Goal: Information Seeking & Learning: Learn about a topic

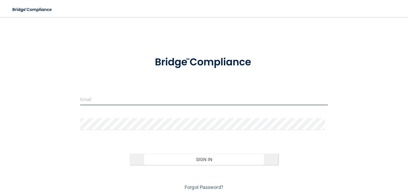
type input "[EMAIL_ADDRESS][DOMAIN_NAME]"
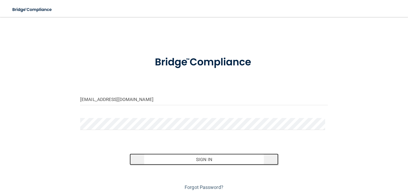
click at [205, 161] on button "Sign In" at bounding box center [204, 159] width 148 height 12
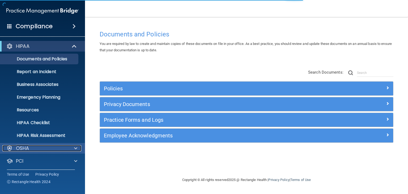
click at [74, 147] on span at bounding box center [75, 148] width 3 height 6
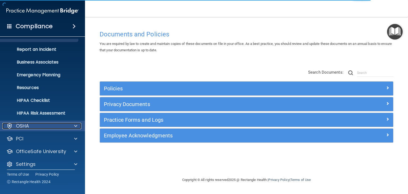
scroll to position [27, 0]
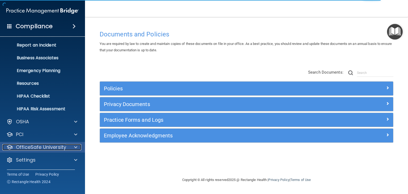
click at [74, 147] on span at bounding box center [75, 147] width 3 height 6
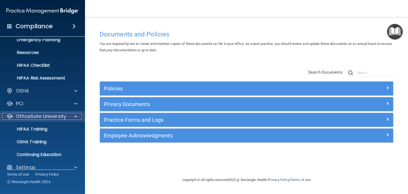
scroll to position [58, 0]
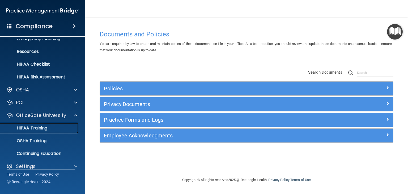
click at [52, 128] on div "HIPAA Training" at bounding box center [39, 127] width 72 height 5
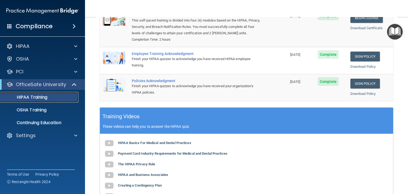
scroll to position [169, 0]
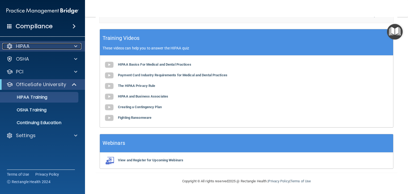
click at [74, 46] on span at bounding box center [75, 46] width 3 height 6
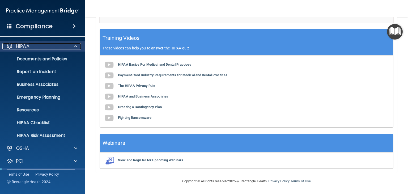
click at [74, 46] on span at bounding box center [75, 46] width 3 height 6
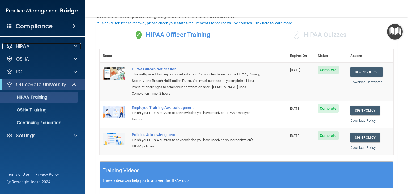
scroll to position [31, 0]
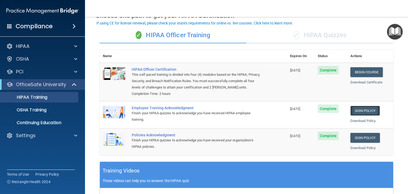
click at [362, 113] on link "Sign Policy" at bounding box center [364, 111] width 29 height 10
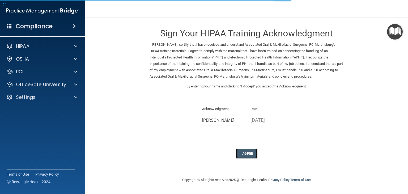
click at [247, 153] on button "I Agree" at bounding box center [246, 153] width 21 height 10
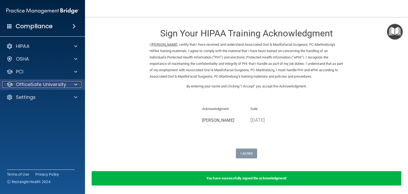
click at [76, 85] on span at bounding box center [75, 84] width 3 height 6
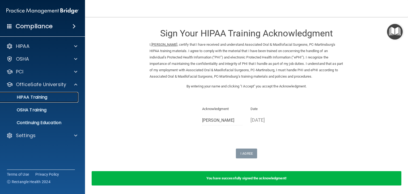
click at [45, 98] on p "HIPAA Training" at bounding box center [25, 96] width 44 height 5
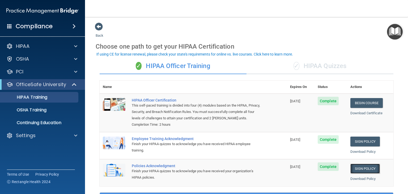
click at [358, 173] on link "Sign Policy" at bounding box center [364, 169] width 29 height 10
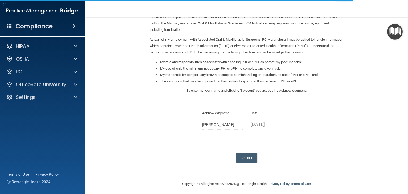
scroll to position [56, 0]
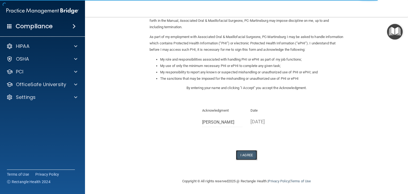
click at [247, 157] on button "I Agree" at bounding box center [246, 155] width 21 height 10
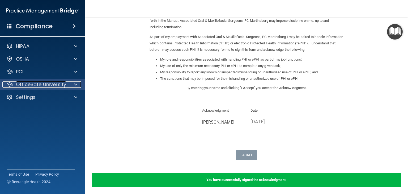
click at [74, 84] on div at bounding box center [74, 84] width 13 height 6
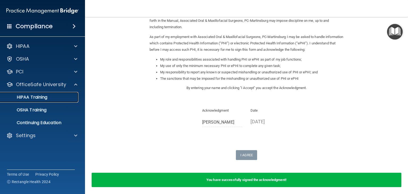
click at [40, 97] on p "HIPAA Training" at bounding box center [25, 96] width 44 height 5
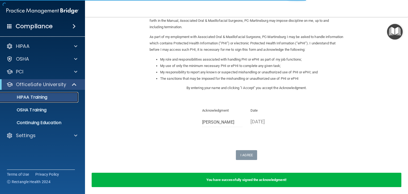
scroll to position [148, 0]
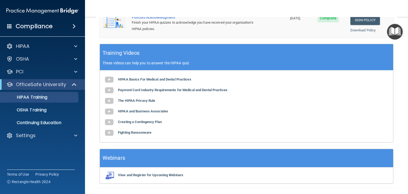
click at [328, 22] on span "Complete" at bounding box center [327, 18] width 21 height 8
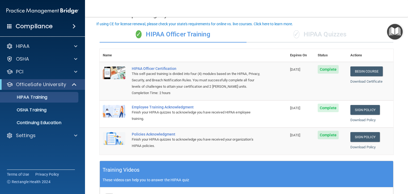
scroll to position [21, 0]
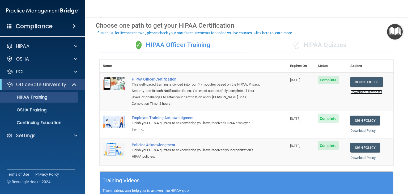
click at [353, 92] on link "Download Certificate" at bounding box center [366, 92] width 32 height 4
click at [330, 123] on span "Complete" at bounding box center [327, 118] width 21 height 8
click at [293, 43] on span "✓" at bounding box center [296, 45] width 6 height 8
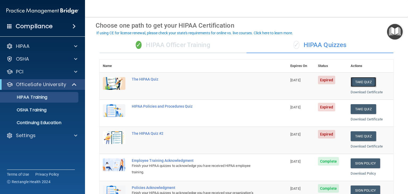
click at [355, 80] on button "Take Quiz" at bounding box center [362, 82] width 25 height 10
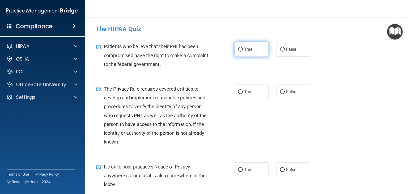
click at [238, 48] on input "True" at bounding box center [240, 50] width 5 height 4
radio input "true"
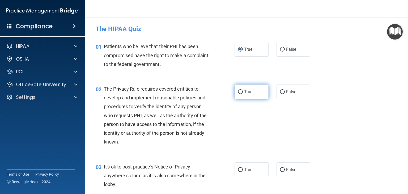
click at [239, 90] on input "True" at bounding box center [240, 92] width 5 height 4
radio input "true"
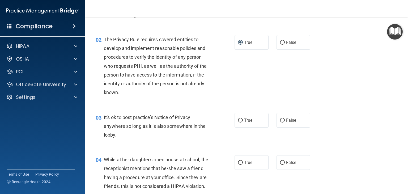
scroll to position [60, 0]
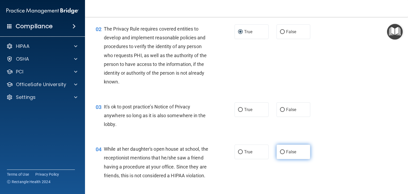
click at [280, 150] on input "False" at bounding box center [282, 152] width 5 height 4
radio input "true"
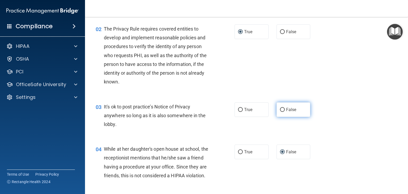
click at [280, 109] on input "False" at bounding box center [282, 110] width 5 height 4
radio input "true"
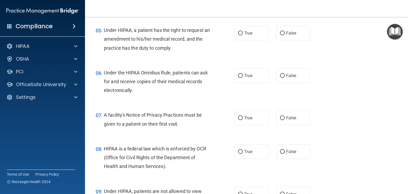
scroll to position [240, 0]
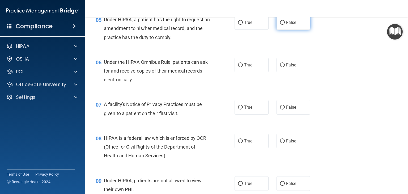
click at [280, 25] on input "False" at bounding box center [282, 23] width 5 height 4
radio input "true"
click at [238, 67] on input "True" at bounding box center [240, 65] width 5 height 4
radio input "true"
click at [240, 109] on input "True" at bounding box center [240, 107] width 5 height 4
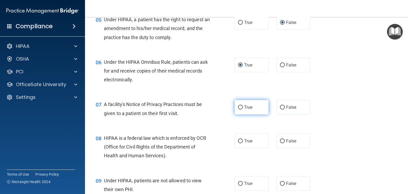
radio input "true"
click at [239, 143] on input "True" at bounding box center [240, 141] width 5 height 4
radio input "true"
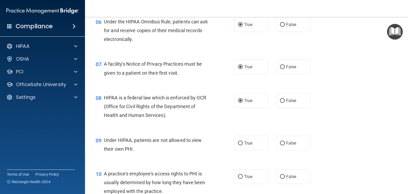
scroll to position [290, 0]
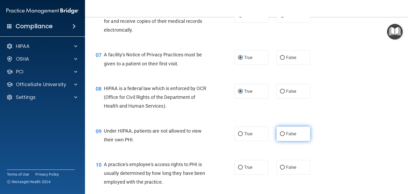
click at [280, 136] on input "False" at bounding box center [282, 134] width 5 height 4
radio input "true"
click at [280, 169] on input "False" at bounding box center [282, 167] width 5 height 4
radio input "true"
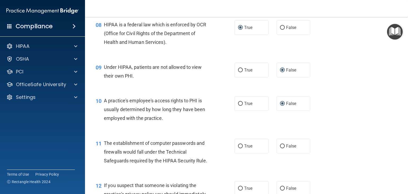
scroll to position [364, 0]
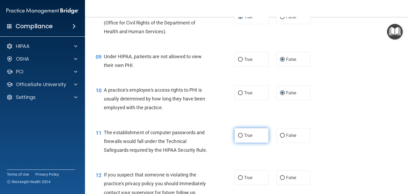
click at [238, 137] on input "True" at bounding box center [240, 136] width 5 height 4
radio input "true"
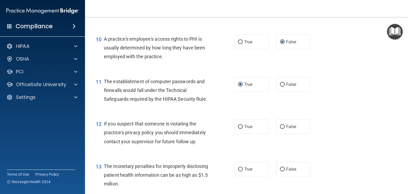
scroll to position [418, 0]
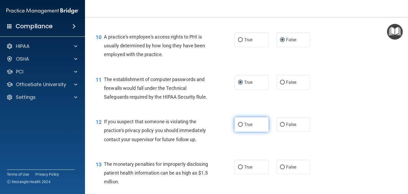
click at [238, 127] on input "True" at bounding box center [240, 125] width 5 height 4
radio input "true"
click at [238, 169] on input "True" at bounding box center [240, 167] width 5 height 4
radio input "true"
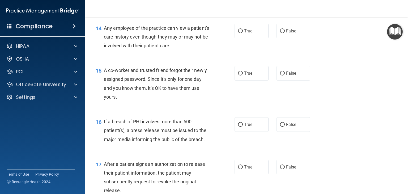
scroll to position [598, 0]
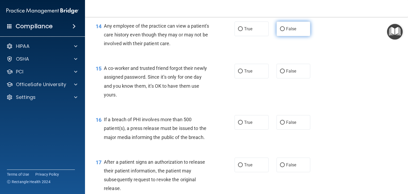
click at [280, 31] on input "False" at bounding box center [282, 29] width 5 height 4
radio input "true"
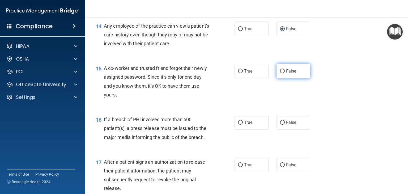
click at [280, 73] on input "False" at bounding box center [282, 71] width 5 height 4
radio input "true"
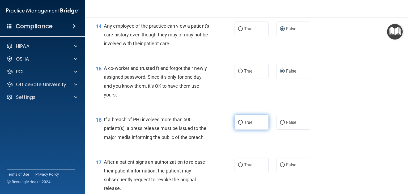
click at [240, 124] on input "True" at bounding box center [240, 123] width 5 height 4
radio input "true"
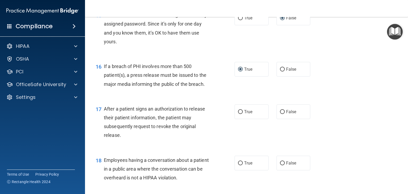
scroll to position [655, 0]
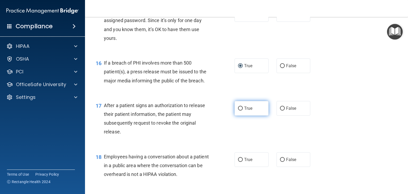
click at [239, 110] on input "True" at bounding box center [240, 108] width 5 height 4
radio input "true"
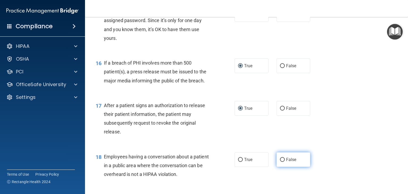
click at [280, 162] on input "False" at bounding box center [282, 160] width 5 height 4
radio input "true"
click at [280, 162] on input "False" at bounding box center [282, 160] width 5 height 4
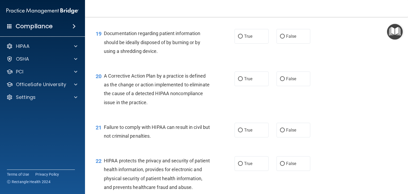
scroll to position [821, 0]
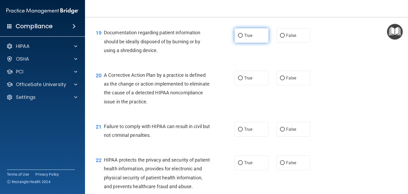
click at [239, 41] on label "True" at bounding box center [251, 35] width 34 height 15
click at [239, 38] on input "True" at bounding box center [240, 36] width 5 height 4
radio input "true"
click at [239, 80] on input "True" at bounding box center [240, 78] width 5 height 4
radio input "true"
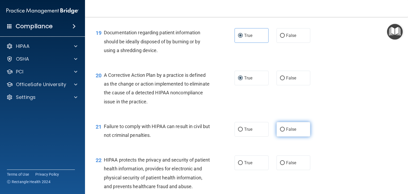
click at [280, 131] on input "False" at bounding box center [282, 129] width 5 height 4
radio input "true"
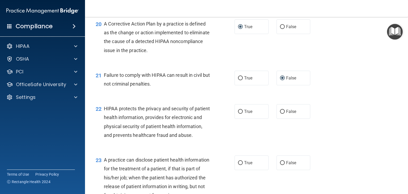
scroll to position [874, 0]
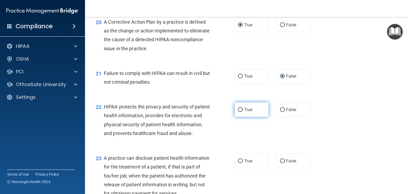
click at [238, 112] on input "True" at bounding box center [240, 110] width 5 height 4
radio input "true"
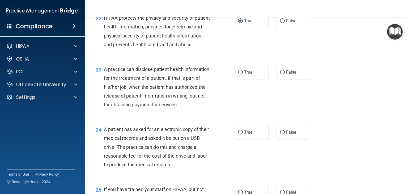
scroll to position [973, 0]
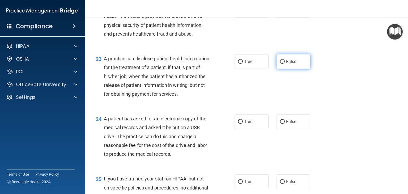
click at [282, 69] on label "False" at bounding box center [293, 61] width 34 height 15
click at [282, 64] on input "False" at bounding box center [282, 62] width 5 height 4
radio input "true"
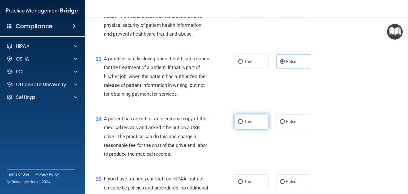
click at [240, 124] on input "True" at bounding box center [240, 122] width 5 height 4
radio input "true"
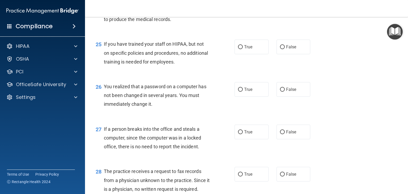
scroll to position [1111, 0]
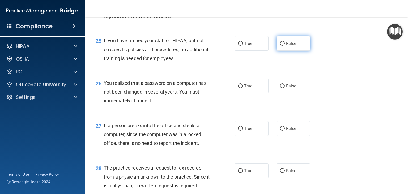
click at [286, 46] on span "False" at bounding box center [291, 43] width 10 height 5
click at [283, 46] on input "False" at bounding box center [282, 44] width 5 height 4
radio input "true"
click at [238, 88] on input "True" at bounding box center [240, 86] width 5 height 4
radio input "true"
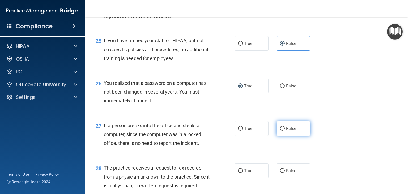
click at [281, 131] on input "False" at bounding box center [282, 129] width 5 height 4
radio input "true"
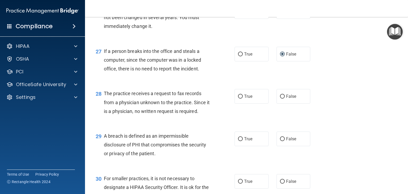
scroll to position [1196, 0]
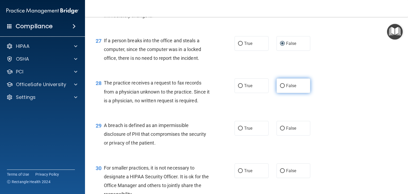
click at [280, 88] on input "False" at bounding box center [282, 86] width 5 height 4
radio input "true"
click at [240, 130] on input "True" at bounding box center [240, 128] width 5 height 4
radio input "true"
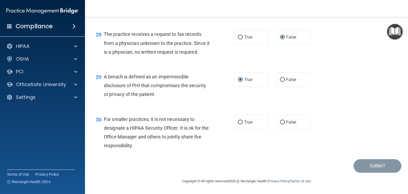
scroll to position [1270, 0]
click at [280, 122] on input "False" at bounding box center [282, 122] width 5 height 4
radio input "true"
click at [365, 166] on button "Submit" at bounding box center [377, 166] width 48 height 14
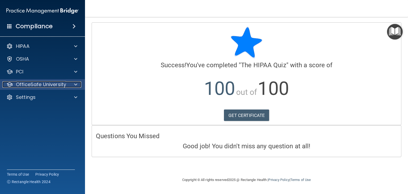
click at [56, 85] on p "OfficeSafe University" at bounding box center [41, 84] width 50 height 6
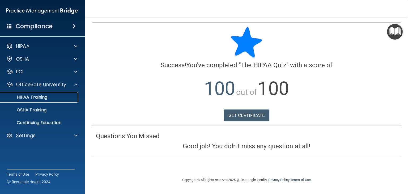
click at [37, 97] on p "HIPAA Training" at bounding box center [25, 96] width 44 height 5
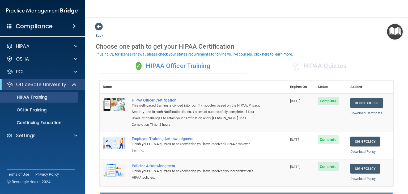
click at [306, 66] on div "✓ HIPAA Quizzes" at bounding box center [319, 66] width 147 height 16
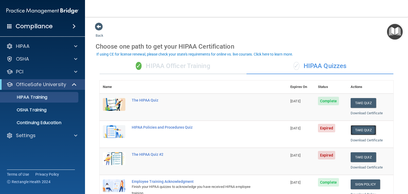
click at [358, 131] on button "Take Quiz" at bounding box center [362, 130] width 25 height 10
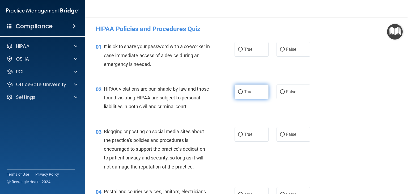
click at [241, 90] on label "True" at bounding box center [251, 91] width 34 height 15
click at [241, 90] on input "True" at bounding box center [240, 92] width 5 height 4
radio input "true"
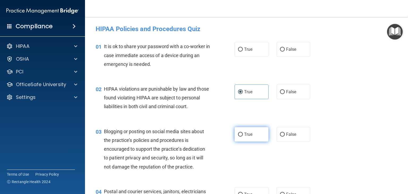
click at [238, 136] on input "True" at bounding box center [240, 134] width 5 height 4
radio input "true"
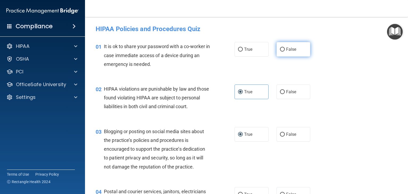
click at [280, 51] on input "False" at bounding box center [282, 50] width 5 height 4
radio input "true"
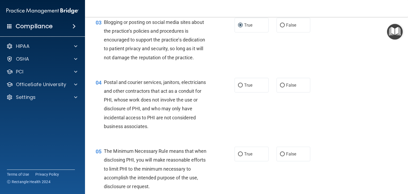
scroll to position [117, 0]
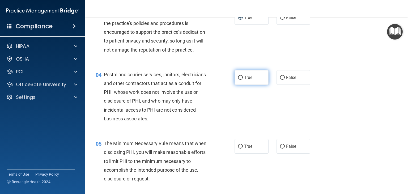
click at [238, 80] on input "True" at bounding box center [240, 78] width 5 height 4
radio input "true"
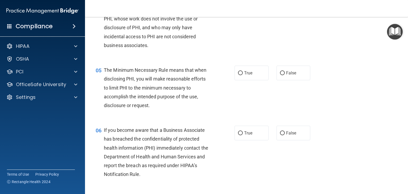
scroll to position [191, 0]
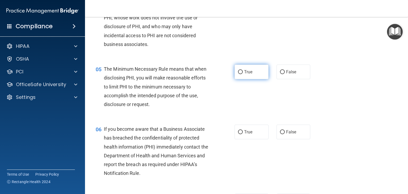
click at [238, 74] on input "True" at bounding box center [240, 72] width 5 height 4
radio input "true"
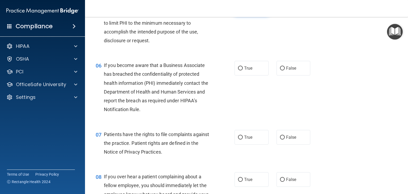
scroll to position [265, 0]
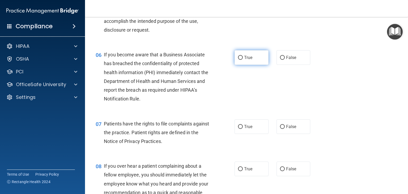
click at [239, 60] on input "True" at bounding box center [240, 58] width 5 height 4
radio input "true"
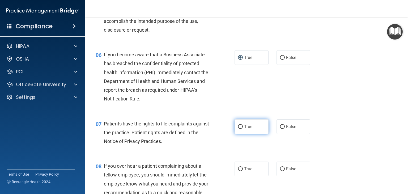
click at [238, 129] on input "True" at bounding box center [240, 127] width 5 height 4
radio input "true"
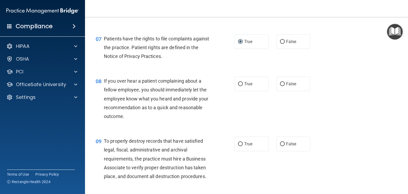
scroll to position [361, 0]
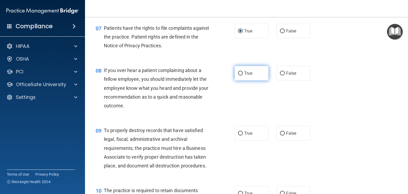
click at [239, 75] on input "True" at bounding box center [240, 73] width 5 height 4
radio input "true"
click at [238, 135] on input "True" at bounding box center [240, 133] width 5 height 4
radio input "true"
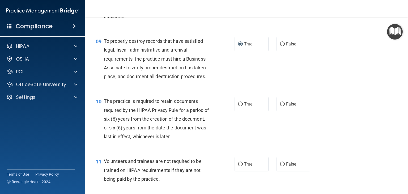
scroll to position [457, 0]
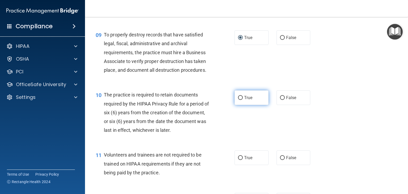
click at [238, 100] on input "True" at bounding box center [240, 98] width 5 height 4
radio input "true"
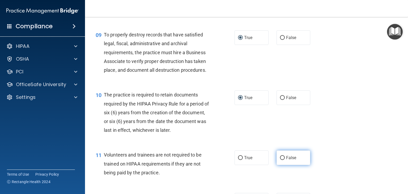
click at [280, 160] on input "False" at bounding box center [282, 158] width 5 height 4
radio input "true"
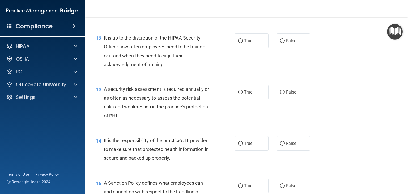
scroll to position [626, 0]
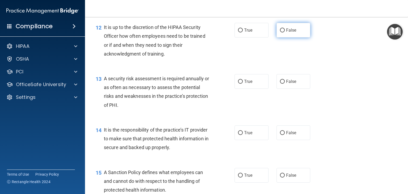
click at [280, 32] on input "False" at bounding box center [282, 30] width 5 height 4
radio input "true"
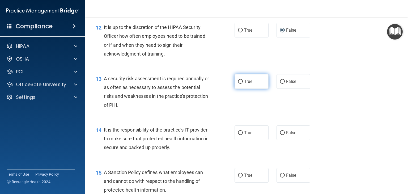
click at [239, 84] on input "True" at bounding box center [240, 82] width 5 height 4
radio input "true"
click at [280, 135] on input "False" at bounding box center [282, 133] width 5 height 4
radio input "true"
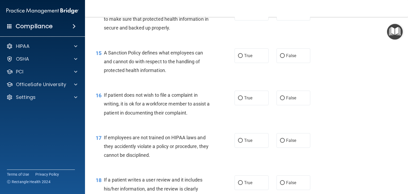
scroll to position [754, 0]
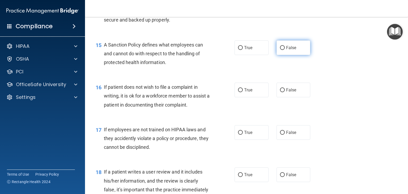
click at [280, 50] on input "False" at bounding box center [282, 48] width 5 height 4
radio input "true"
click at [239, 92] on input "True" at bounding box center [240, 90] width 5 height 4
radio input "true"
click at [281, 135] on input "False" at bounding box center [282, 133] width 5 height 4
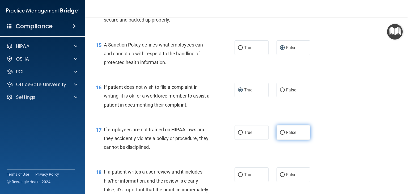
radio input "true"
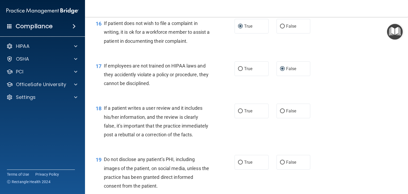
scroll to position [828, 0]
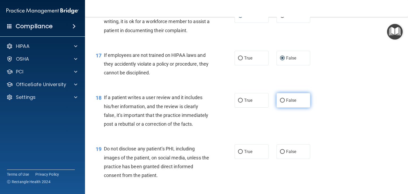
click at [280, 102] on input "False" at bounding box center [282, 100] width 5 height 4
radio input "true"
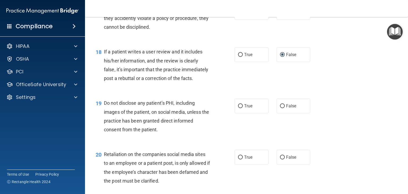
scroll to position [874, 0]
click at [240, 108] on input "True" at bounding box center [240, 106] width 5 height 4
radio input "true"
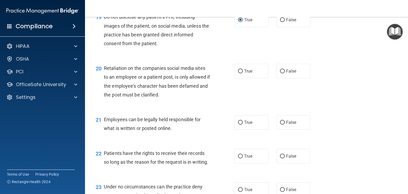
scroll to position [970, 0]
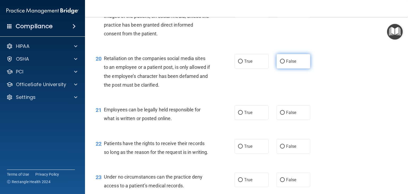
click at [280, 63] on input "False" at bounding box center [282, 61] width 5 height 4
radio input "true"
click at [239, 115] on input "True" at bounding box center [240, 113] width 5 height 4
radio input "true"
click at [280, 148] on input "False" at bounding box center [282, 146] width 5 height 4
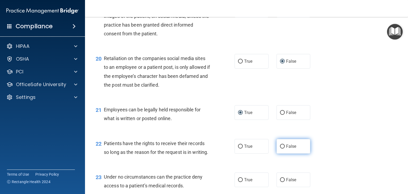
radio input "true"
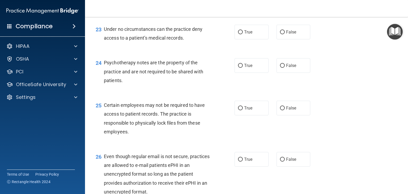
scroll to position [1118, 0]
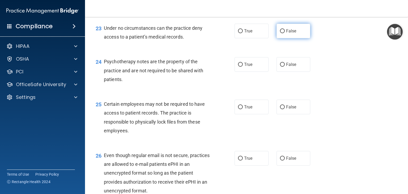
click at [282, 38] on label "False" at bounding box center [293, 31] width 34 height 15
click at [282, 33] on input "False" at bounding box center [282, 31] width 5 height 4
radio input "true"
click at [238, 67] on input "True" at bounding box center [240, 65] width 5 height 4
radio input "true"
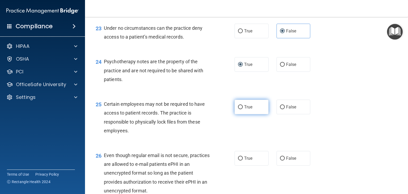
click at [238, 109] on input "True" at bounding box center [240, 107] width 5 height 4
radio input "true"
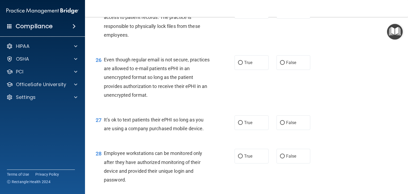
scroll to position [1224, 0]
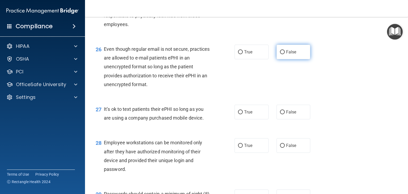
click at [280, 54] on input "False" at bounding box center [282, 52] width 5 height 4
radio input "true"
click at [281, 114] on input "False" at bounding box center [282, 112] width 5 height 4
radio input "true"
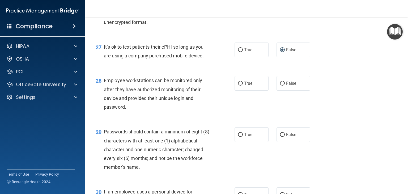
scroll to position [1288, 0]
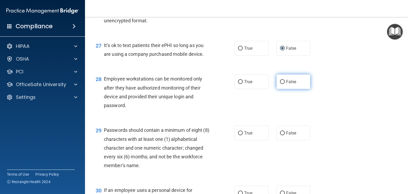
click at [281, 84] on input "False" at bounding box center [282, 82] width 5 height 4
radio input "true"
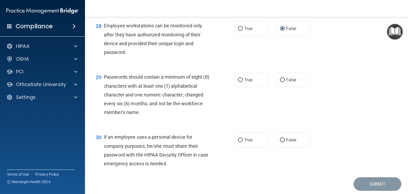
scroll to position [1352, 0]
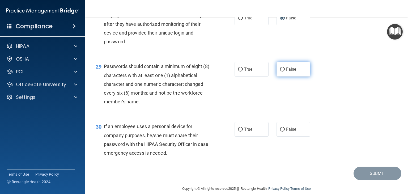
click at [280, 71] on input "False" at bounding box center [282, 69] width 5 height 4
radio input "true"
click at [280, 131] on input "False" at bounding box center [282, 129] width 5 height 4
radio input "true"
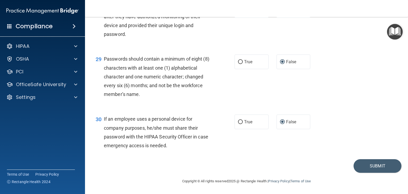
scroll to position [1386, 0]
click at [371, 166] on button "Submit" at bounding box center [377, 166] width 48 height 14
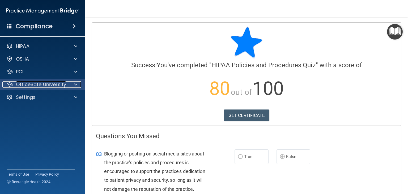
click at [78, 81] on div at bounding box center [74, 84] width 13 height 6
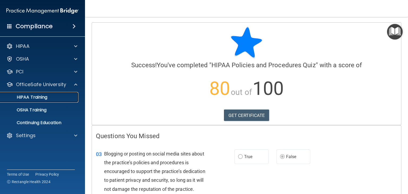
click at [37, 96] on p "HIPAA Training" at bounding box center [25, 96] width 44 height 5
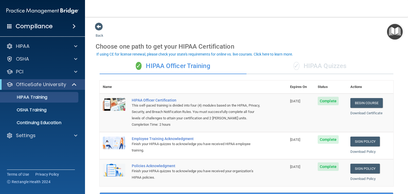
click at [311, 67] on div "✓ HIPAA Quizzes" at bounding box center [319, 66] width 147 height 16
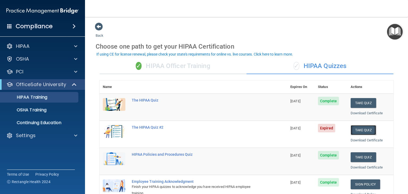
click at [356, 130] on button "Take Quiz" at bounding box center [362, 130] width 25 height 10
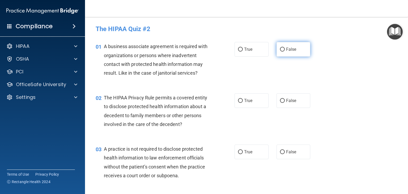
click at [280, 49] on input "False" at bounding box center [282, 50] width 5 height 4
radio input "true"
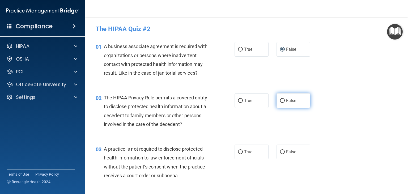
click at [282, 101] on label "False" at bounding box center [293, 100] width 34 height 15
click at [282, 101] on input "False" at bounding box center [282, 101] width 5 height 4
radio input "true"
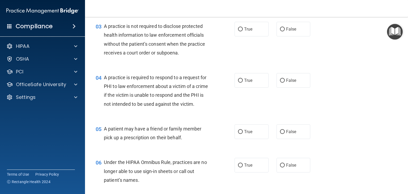
scroll to position [127, 0]
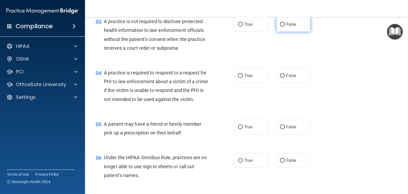
click at [280, 23] on input "False" at bounding box center [282, 25] width 5 height 4
radio input "true"
click at [239, 74] on input "True" at bounding box center [240, 76] width 5 height 4
radio input "true"
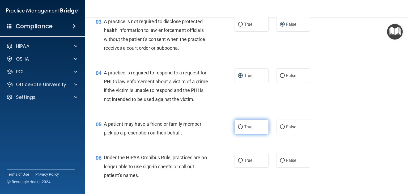
click at [239, 129] on input "True" at bounding box center [240, 127] width 5 height 4
radio input "true"
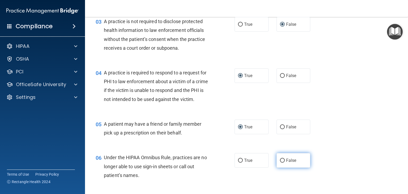
click at [281, 162] on input "False" at bounding box center [282, 160] width 5 height 4
radio input "true"
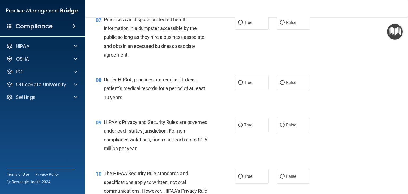
scroll to position [308, 0]
click at [282, 29] on label "False" at bounding box center [293, 22] width 34 height 15
click at [282, 24] on input "False" at bounding box center [282, 22] width 5 height 4
radio input "true"
click at [238, 84] on input "True" at bounding box center [240, 82] width 5 height 4
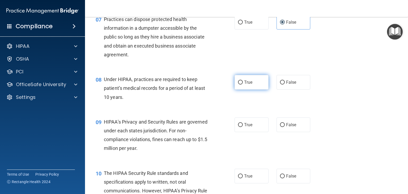
radio input "true"
click at [238, 127] on input "True" at bounding box center [240, 125] width 5 height 4
radio input "true"
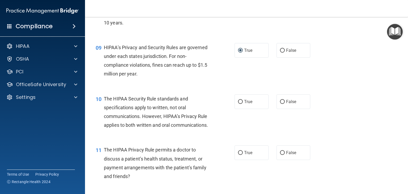
scroll to position [393, 0]
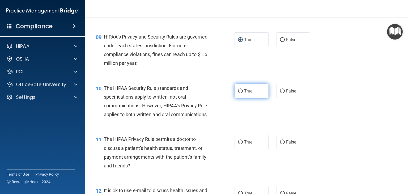
click at [239, 93] on input "True" at bounding box center [240, 91] width 5 height 4
radio input "true"
click at [281, 144] on input "False" at bounding box center [282, 142] width 5 height 4
radio input "true"
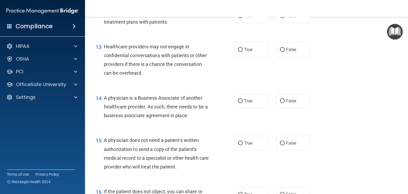
scroll to position [573, 0]
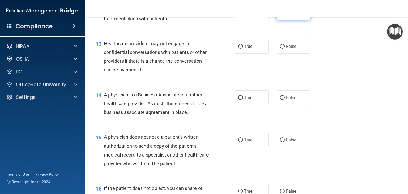
click at [281, 15] on input "False" at bounding box center [282, 13] width 5 height 4
radio input "true"
click at [238, 49] on input "True" at bounding box center [240, 47] width 5 height 4
radio input "true"
click at [286, 100] on span "False" at bounding box center [291, 97] width 10 height 5
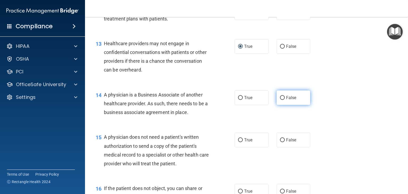
click at [285, 100] on input "False" at bounding box center [282, 98] width 5 height 4
radio input "true"
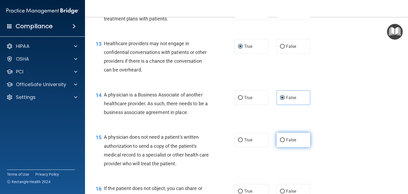
click at [280, 142] on input "False" at bounding box center [282, 140] width 5 height 4
radio input "true"
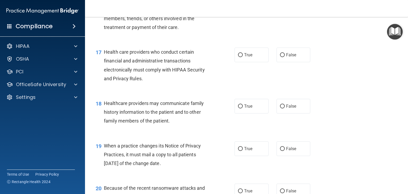
scroll to position [764, 0]
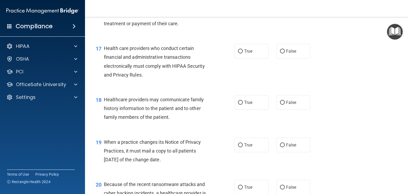
click at [239, 2] on input "True" at bounding box center [240, 0] width 5 height 4
radio input "true"
click at [240, 53] on input "True" at bounding box center [240, 51] width 5 height 4
radio input "true"
click at [280, 105] on input "False" at bounding box center [282, 103] width 5 height 4
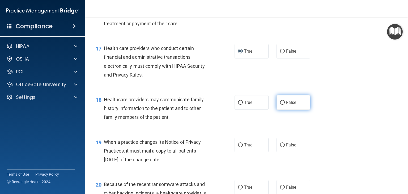
radio input "true"
click at [238, 147] on input "True" at bounding box center [240, 145] width 5 height 4
radio input "true"
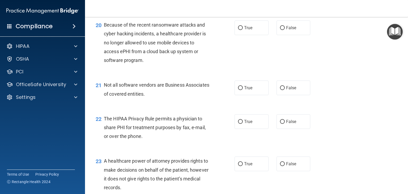
scroll to position [934, 0]
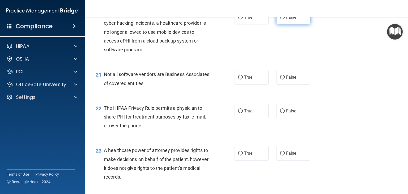
click at [280, 19] on input "False" at bounding box center [282, 17] width 5 height 4
radio input "true"
click at [280, 79] on input "False" at bounding box center [282, 77] width 5 height 4
radio input "true"
click at [238, 113] on input "True" at bounding box center [240, 111] width 5 height 4
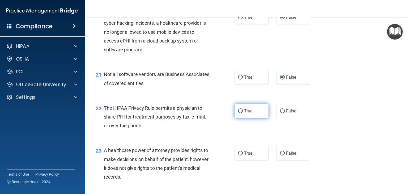
radio input "true"
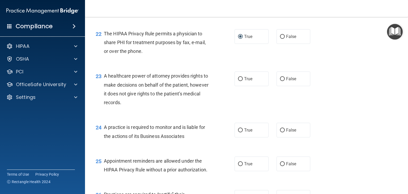
scroll to position [1019, 0]
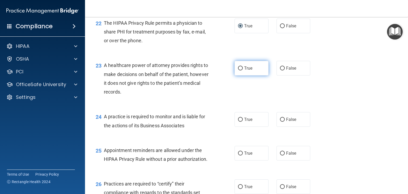
click at [238, 70] on input "True" at bounding box center [240, 68] width 5 height 4
radio input "true"
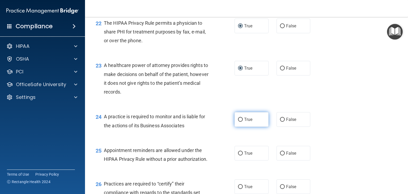
click at [237, 127] on label "True" at bounding box center [251, 119] width 34 height 15
click at [238, 122] on input "True" at bounding box center [240, 120] width 5 height 4
radio input "true"
click at [240, 155] on input "True" at bounding box center [240, 153] width 5 height 4
radio input "true"
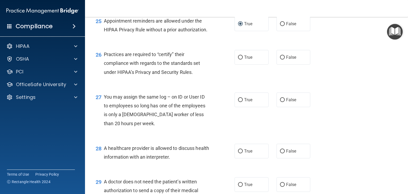
scroll to position [1154, 0]
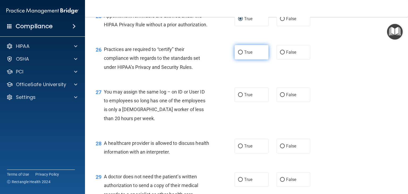
click at [240, 54] on input "True" at bounding box center [240, 52] width 5 height 4
radio input "true"
click at [280, 97] on input "False" at bounding box center [282, 95] width 5 height 4
radio input "true"
drag, startPoint x: 237, startPoint y: 162, endPoint x: 333, endPoint y: 161, distance: 96.4
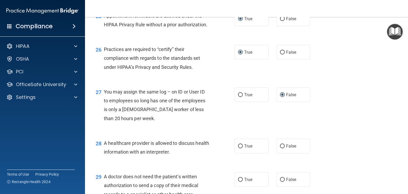
click at [333, 161] on div "28 A healthcare provider is allowed to discuss health information with an inter…" at bounding box center [247, 148] width 310 height 33
click at [238, 148] on input "True" at bounding box center [240, 146] width 5 height 4
radio input "true"
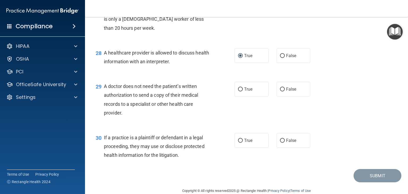
scroll to position [1249, 0]
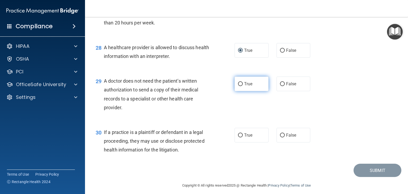
click at [241, 91] on label "True" at bounding box center [251, 83] width 34 height 15
click at [241, 86] on input "True" at bounding box center [240, 84] width 5 height 4
radio input "true"
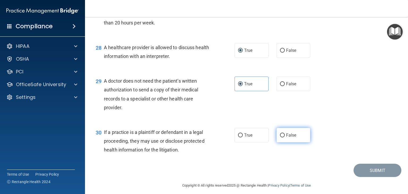
click at [282, 142] on label "False" at bounding box center [293, 135] width 34 height 15
click at [282, 137] on input "False" at bounding box center [282, 135] width 5 height 4
radio input "true"
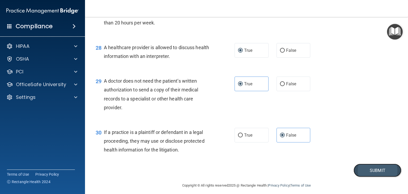
click at [363, 177] on button "Submit" at bounding box center [377, 171] width 48 height 14
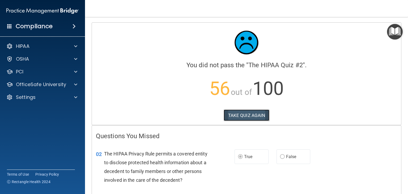
click at [249, 115] on button "TAKE QUIZ AGAIN" at bounding box center [247, 115] width 46 height 12
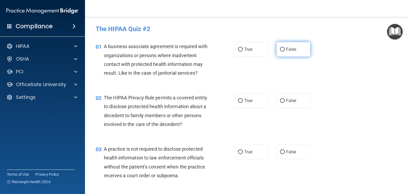
click at [281, 48] on input "False" at bounding box center [282, 50] width 5 height 4
radio input "true"
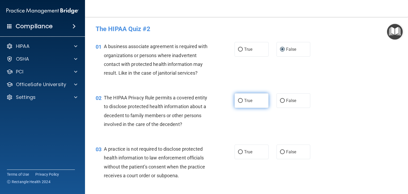
click at [238, 100] on input "True" at bounding box center [240, 101] width 5 height 4
radio input "true"
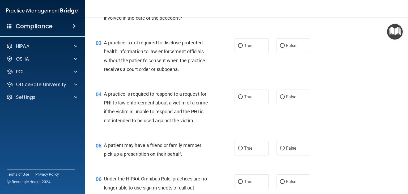
scroll to position [117, 0]
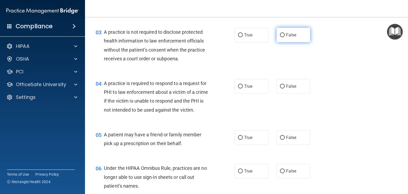
click at [280, 34] on input "False" at bounding box center [282, 35] width 5 height 4
radio input "true"
drag, startPoint x: 280, startPoint y: 34, endPoint x: 306, endPoint y: 57, distance: 34.2
click at [306, 57] on div "03 A practice is not required to disclose protected health information to law e…" at bounding box center [247, 46] width 310 height 51
click at [240, 86] on input "True" at bounding box center [240, 86] width 5 height 4
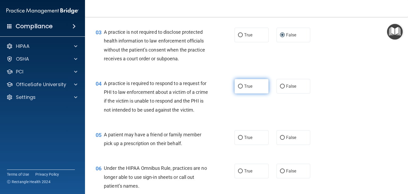
radio input "true"
click at [238, 140] on input "True" at bounding box center [240, 138] width 5 height 4
radio input "true"
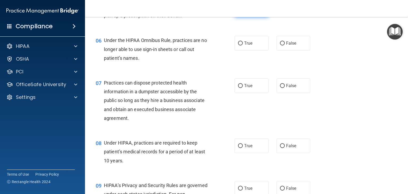
scroll to position [255, 0]
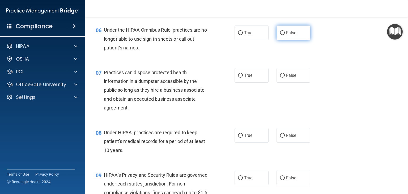
click at [280, 35] on input "False" at bounding box center [282, 33] width 5 height 4
radio input "true"
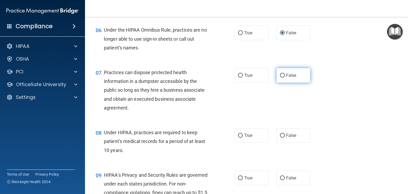
click at [282, 83] on label "False" at bounding box center [293, 75] width 34 height 15
click at [282, 78] on input "False" at bounding box center [282, 76] width 5 height 4
radio input "true"
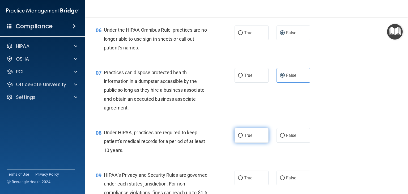
click at [238, 137] on input "True" at bounding box center [240, 136] width 5 height 4
radio input "true"
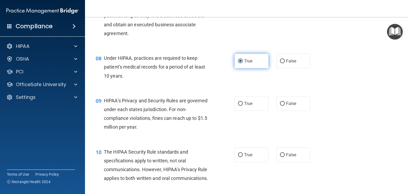
scroll to position [340, 0]
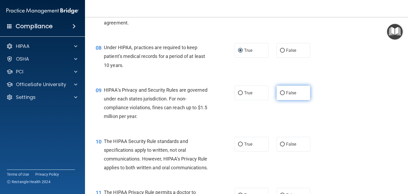
click at [281, 95] on input "False" at bounding box center [282, 93] width 5 height 4
radio input "true"
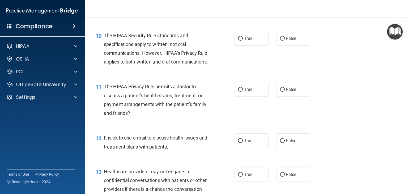
scroll to position [446, 0]
click at [280, 40] on input "False" at bounding box center [282, 38] width 5 height 4
radio input "true"
click at [238, 91] on input "True" at bounding box center [240, 89] width 5 height 4
radio input "true"
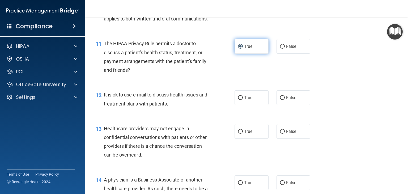
scroll to position [499, 0]
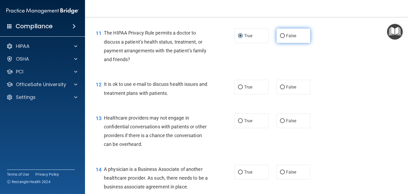
click at [280, 38] on input "False" at bounding box center [282, 36] width 5 height 4
radio input "true"
radio input "false"
click at [238, 89] on input "True" at bounding box center [240, 87] width 5 height 4
radio input "true"
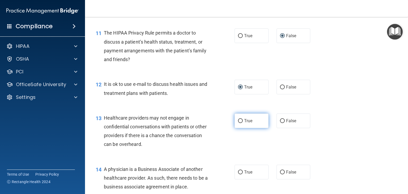
click at [238, 123] on input "True" at bounding box center [240, 121] width 5 height 4
radio input "true"
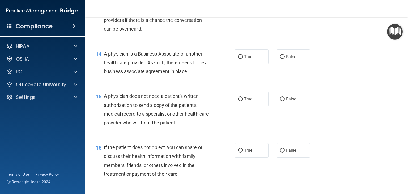
scroll to position [616, 0]
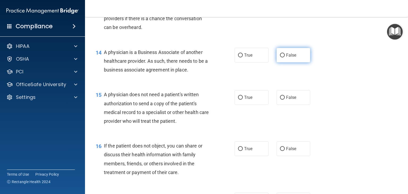
click at [280, 57] on input "False" at bounding box center [282, 55] width 5 height 4
radio input "true"
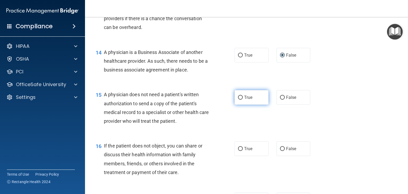
click at [238, 100] on input "True" at bounding box center [240, 98] width 5 height 4
radio input "true"
click at [238, 100] on input "True" at bounding box center [240, 98] width 5 height 4
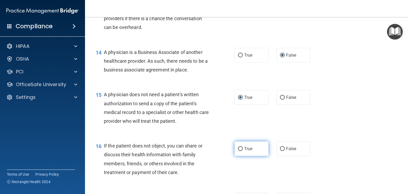
click at [238, 151] on input "True" at bounding box center [240, 149] width 5 height 4
radio input "true"
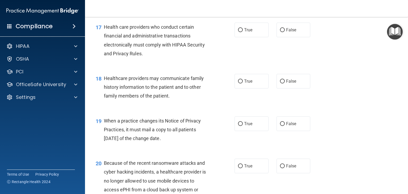
scroll to position [796, 0]
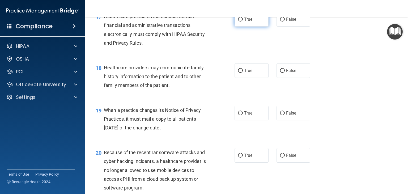
click at [238, 22] on input "True" at bounding box center [240, 20] width 5 height 4
radio input "true"
click at [280, 73] on input "False" at bounding box center [282, 71] width 5 height 4
radio input "true"
click at [280, 115] on input "False" at bounding box center [282, 113] width 5 height 4
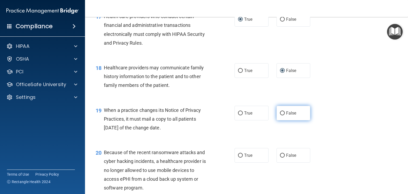
radio input "true"
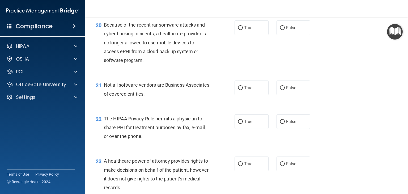
scroll to position [934, 0]
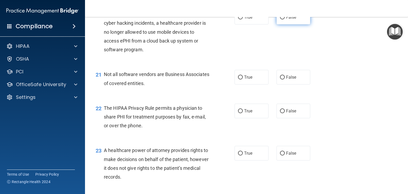
click at [281, 19] on input "False" at bounding box center [282, 17] width 5 height 4
radio input "true"
click at [239, 79] on input "True" at bounding box center [240, 77] width 5 height 4
radio input "true"
click at [234, 118] on label "True" at bounding box center [251, 111] width 34 height 15
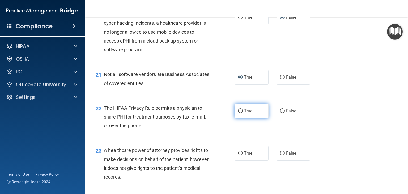
click at [238, 113] on input "True" at bounding box center [240, 111] width 5 height 4
radio input "true"
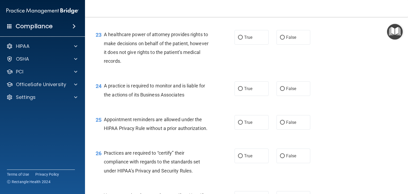
scroll to position [1051, 0]
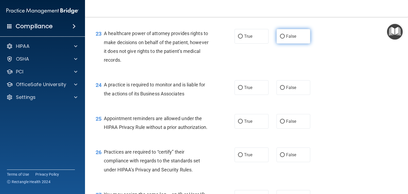
click at [282, 44] on label "False" at bounding box center [293, 36] width 34 height 15
click at [282, 38] on input "False" at bounding box center [282, 37] width 5 height 4
radio input "true"
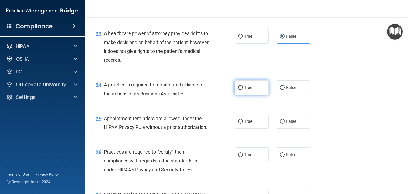
click at [239, 90] on input "True" at bounding box center [240, 88] width 5 height 4
radio input "true"
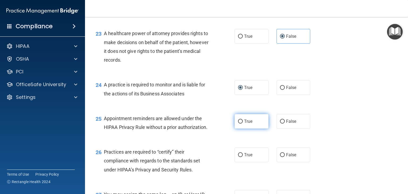
click at [238, 123] on input "True" at bounding box center [240, 121] width 5 height 4
radio input "true"
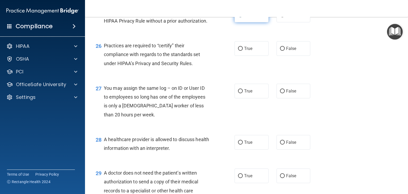
scroll to position [1168, 0]
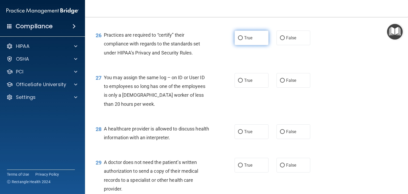
click at [238, 40] on input "True" at bounding box center [240, 38] width 5 height 4
radio input "true"
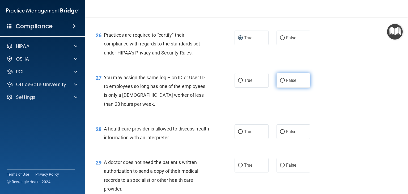
click at [280, 83] on input "False" at bounding box center [282, 81] width 5 height 4
radio input "true"
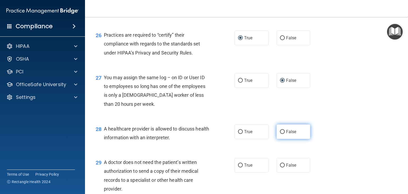
click at [280, 134] on input "False" at bounding box center [282, 132] width 5 height 4
radio input "true"
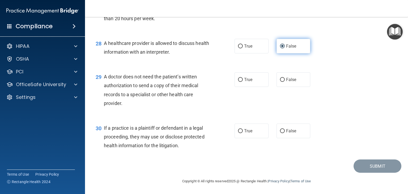
scroll to position [1271, 0]
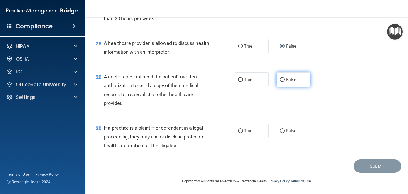
click at [281, 79] on input "False" at bounding box center [282, 80] width 5 height 4
radio input "true"
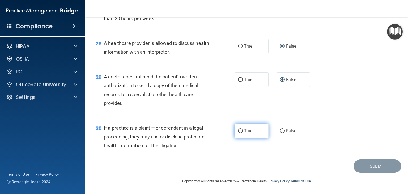
click at [239, 131] on input "True" at bounding box center [240, 131] width 5 height 4
radio input "true"
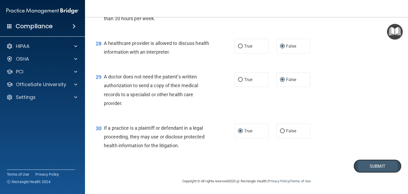
click at [363, 166] on button "Submit" at bounding box center [377, 166] width 48 height 14
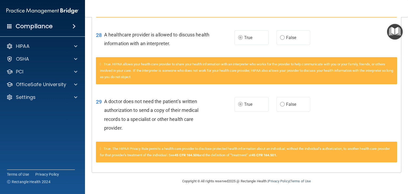
scroll to position [592, 0]
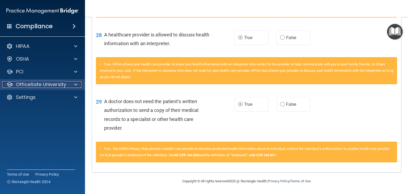
click at [59, 86] on p "OfficeSafe University" at bounding box center [41, 84] width 50 height 6
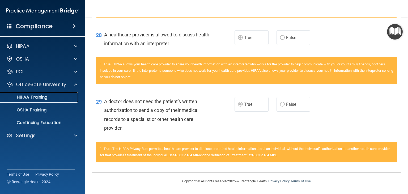
click at [44, 97] on p "HIPAA Training" at bounding box center [25, 96] width 44 height 5
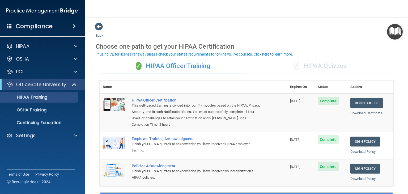
click at [315, 68] on div "✓ HIPAA Quizzes" at bounding box center [319, 66] width 147 height 16
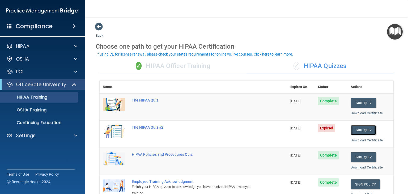
click at [363, 128] on button "Take Quiz" at bounding box center [362, 130] width 25 height 10
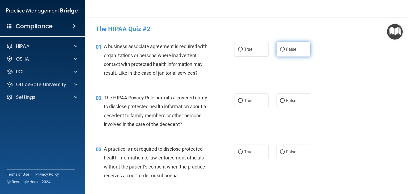
click at [280, 48] on input "False" at bounding box center [282, 50] width 5 height 4
radio input "true"
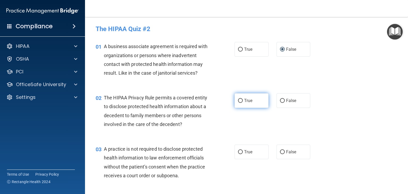
click at [238, 100] on input "True" at bounding box center [240, 101] width 5 height 4
radio input "true"
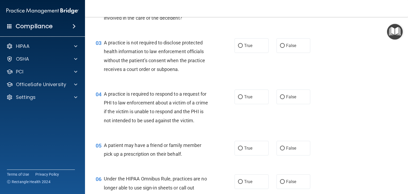
scroll to position [117, 0]
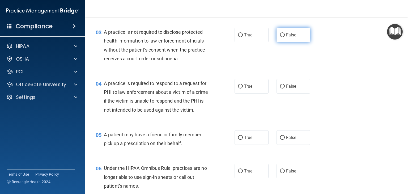
click at [281, 34] on input "False" at bounding box center [282, 35] width 5 height 4
radio input "true"
click at [238, 87] on input "True" at bounding box center [240, 86] width 5 height 4
radio input "true"
click at [238, 140] on input "True" at bounding box center [240, 138] width 5 height 4
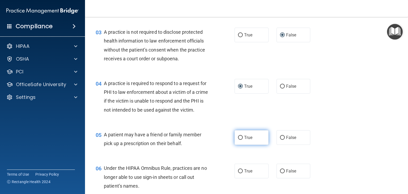
radio input "true"
click at [281, 173] on input "False" at bounding box center [282, 171] width 5 height 4
radio input "true"
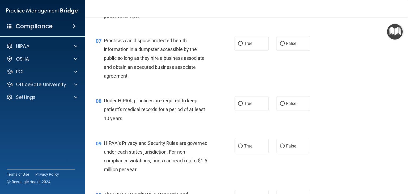
scroll to position [297, 0]
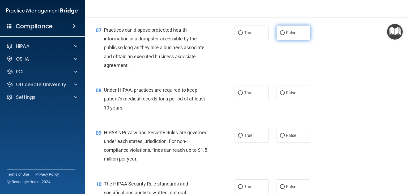
click at [281, 35] on input "False" at bounding box center [282, 33] width 5 height 4
radio input "true"
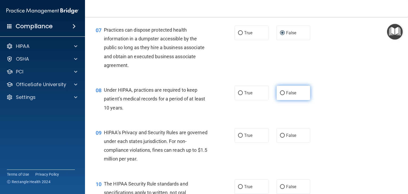
click at [283, 100] on label "False" at bounding box center [293, 92] width 34 height 15
click at [283, 95] on input "False" at bounding box center [282, 93] width 5 height 4
radio input "true"
click at [283, 100] on label "False" at bounding box center [293, 92] width 34 height 15
click at [283, 95] on input "False" at bounding box center [282, 93] width 5 height 4
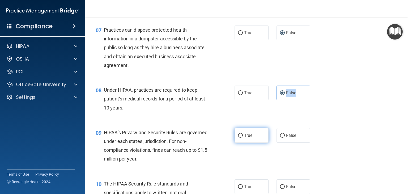
click at [239, 137] on input "True" at bounding box center [240, 136] width 5 height 4
radio input "true"
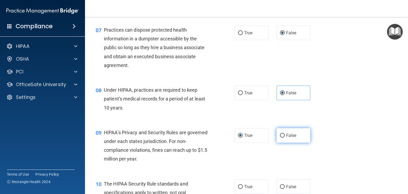
click at [282, 143] on label "False" at bounding box center [293, 135] width 34 height 15
click at [282, 137] on input "False" at bounding box center [282, 136] width 5 height 4
radio input "true"
radio input "false"
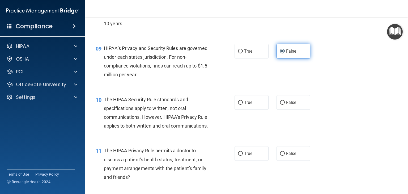
scroll to position [382, 0]
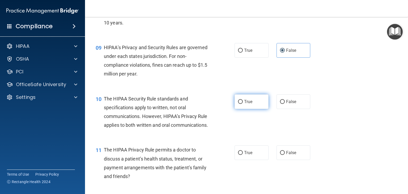
click at [239, 104] on input "True" at bounding box center [240, 102] width 5 height 4
radio input "true"
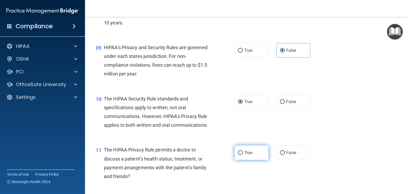
click at [240, 155] on input "True" at bounding box center [240, 153] width 5 height 4
radio input "true"
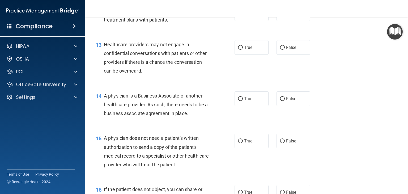
scroll to position [573, 0]
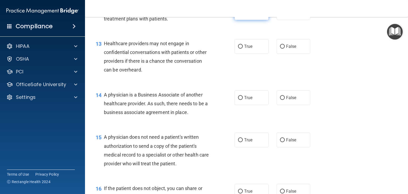
click at [239, 15] on input "True" at bounding box center [240, 13] width 5 height 4
radio input "true"
click at [281, 49] on input "False" at bounding box center [282, 47] width 5 height 4
radio input "true"
click at [281, 105] on label "False" at bounding box center [293, 97] width 34 height 15
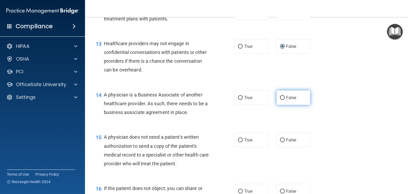
click at [281, 100] on input "False" at bounding box center [282, 98] width 5 height 4
radio input "true"
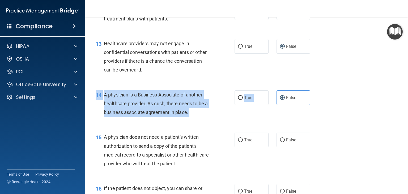
drag, startPoint x: 281, startPoint y: 113, endPoint x: 285, endPoint y: 128, distance: 16.0
click at [285, 126] on div "14 A physician is a Business Associate of another healthcare provider. As such,…" at bounding box center [247, 105] width 310 height 42
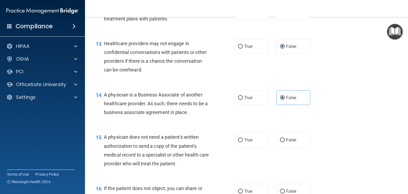
click at [342, 108] on div "14 A physician is a Business Associate of another healthcare provider. As such,…" at bounding box center [247, 105] width 310 height 42
click at [238, 142] on input "True" at bounding box center [240, 140] width 5 height 4
radio input "true"
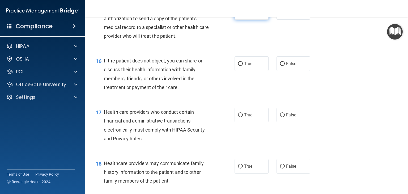
scroll to position [711, 0]
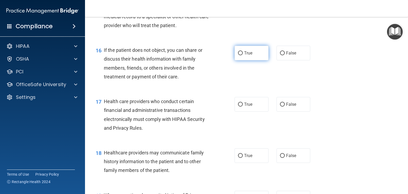
click at [239, 55] on input "True" at bounding box center [240, 53] width 5 height 4
radio input "true"
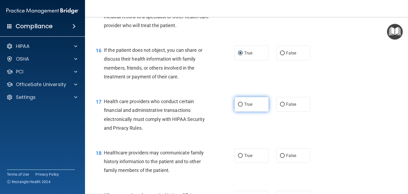
click at [239, 106] on input "True" at bounding box center [240, 104] width 5 height 4
radio input "true"
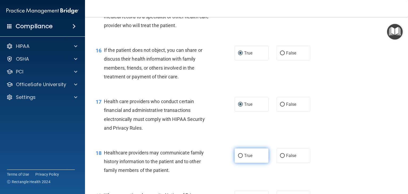
click at [238, 158] on input "True" at bounding box center [240, 156] width 5 height 4
radio input "true"
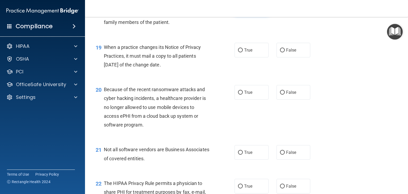
scroll to position [860, 0]
click at [280, 51] on input "False" at bounding box center [282, 50] width 5 height 4
radio input "true"
click at [280, 94] on input "False" at bounding box center [282, 92] width 5 height 4
radio input "true"
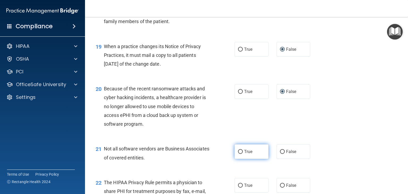
click at [239, 154] on input "True" at bounding box center [240, 152] width 5 height 4
radio input "true"
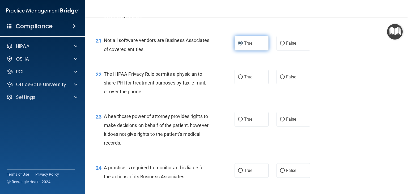
scroll to position [977, 0]
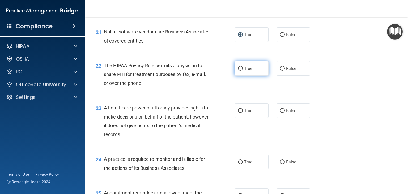
click at [238, 71] on input "True" at bounding box center [240, 69] width 5 height 4
radio input "true"
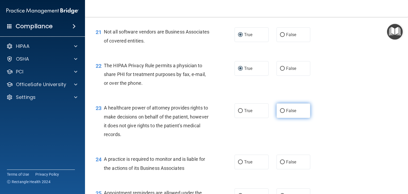
click at [280, 113] on input "False" at bounding box center [282, 111] width 5 height 4
radio input "true"
click at [280, 164] on input "False" at bounding box center [282, 162] width 5 height 4
radio input "true"
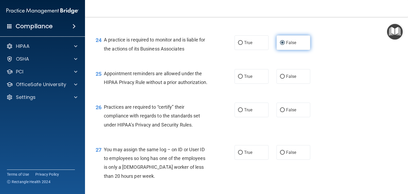
scroll to position [1104, 0]
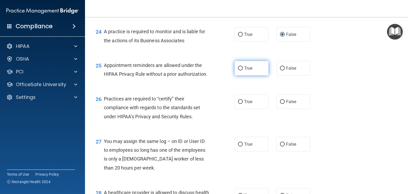
click at [239, 70] on input "True" at bounding box center [240, 68] width 5 height 4
radio input "true"
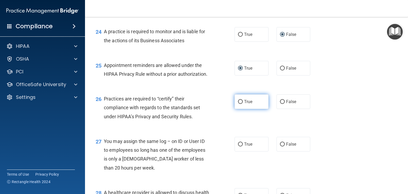
click at [239, 104] on input "True" at bounding box center [240, 102] width 5 height 4
radio input "true"
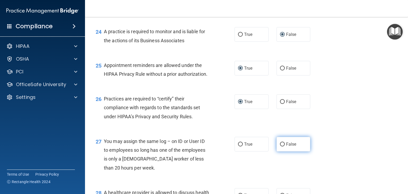
click at [281, 146] on input "False" at bounding box center [282, 144] width 5 height 4
radio input "true"
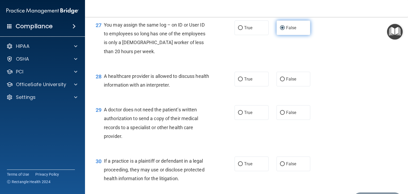
scroll to position [1221, 0]
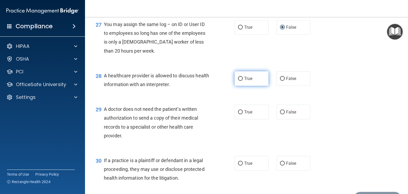
click at [239, 81] on input "True" at bounding box center [240, 79] width 5 height 4
radio input "true"
click at [239, 81] on input "True" at bounding box center [240, 79] width 5 height 4
click at [238, 114] on input "True" at bounding box center [240, 112] width 5 height 4
radio input "true"
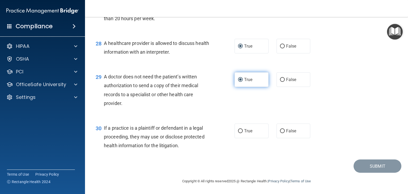
scroll to position [1271, 0]
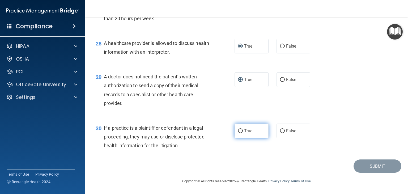
click at [241, 130] on label "True" at bounding box center [251, 130] width 34 height 15
click at [241, 130] on input "True" at bounding box center [240, 131] width 5 height 4
radio input "true"
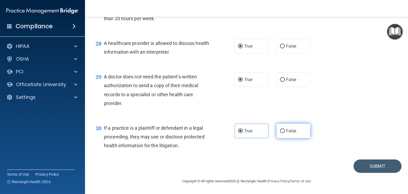
click at [280, 130] on input "False" at bounding box center [282, 131] width 5 height 4
radio input "true"
radio input "false"
click at [367, 165] on button "Submit" at bounding box center [377, 166] width 48 height 14
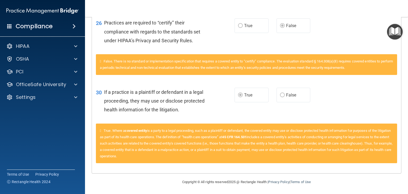
scroll to position [201, 0]
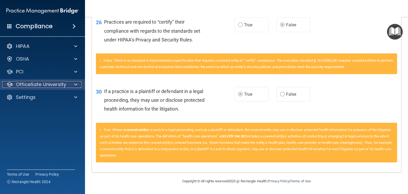
click at [72, 85] on div at bounding box center [74, 84] width 13 height 6
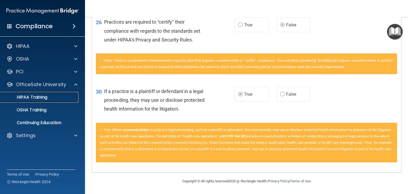
click at [48, 95] on div "HIPAA Training" at bounding box center [39, 96] width 72 height 5
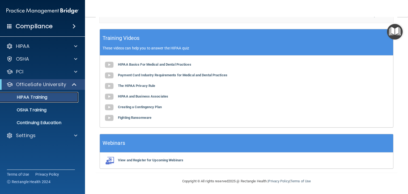
scroll to position [169, 0]
click at [400, 25] on img "Open Resource Center" at bounding box center [395, 32] width 16 height 16
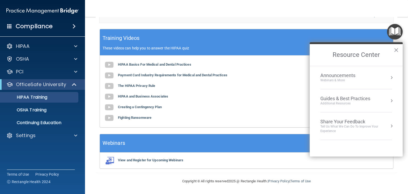
click at [400, 25] on img "Open Resource Center" at bounding box center [395, 32] width 16 height 16
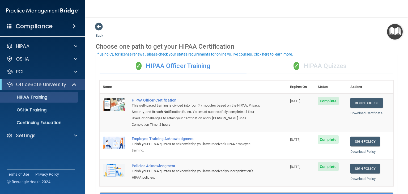
scroll to position [0, 0]
click at [309, 64] on div "✓ HIPAA Quizzes" at bounding box center [319, 66] width 147 height 16
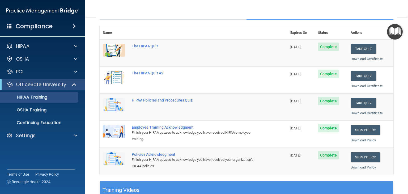
scroll to position [57, 0]
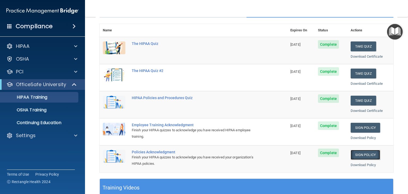
click at [353, 152] on link "Sign Policy" at bounding box center [364, 155] width 29 height 10
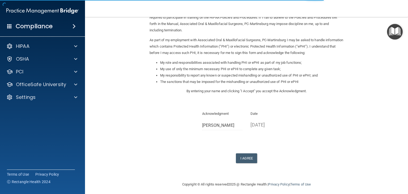
scroll to position [53, 0]
click at [242, 155] on button "I Agree" at bounding box center [246, 158] width 21 height 10
